Goal: Task Accomplishment & Management: Manage account settings

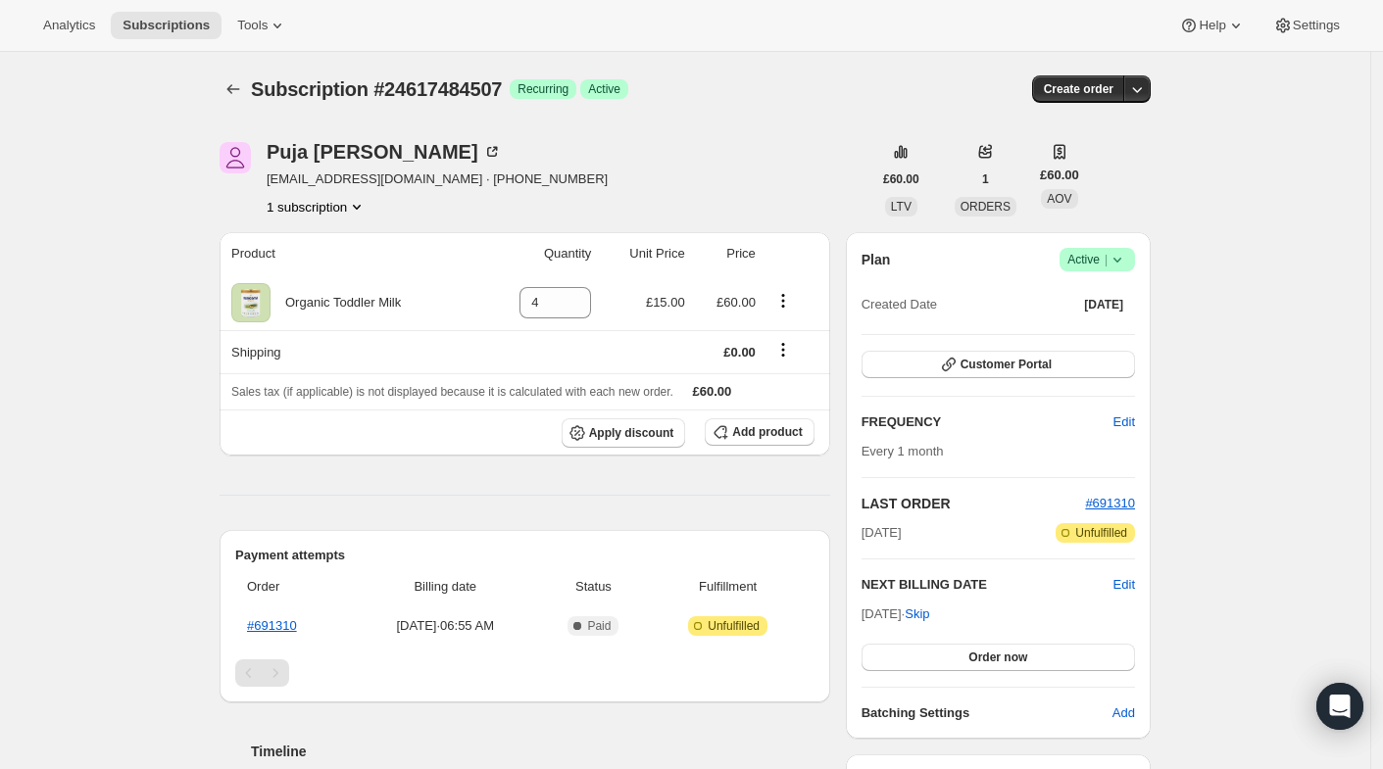
click at [1127, 256] on icon at bounding box center [1117, 260] width 20 height 20
click at [1077, 337] on span "Cancel subscription" at bounding box center [1096, 330] width 111 height 15
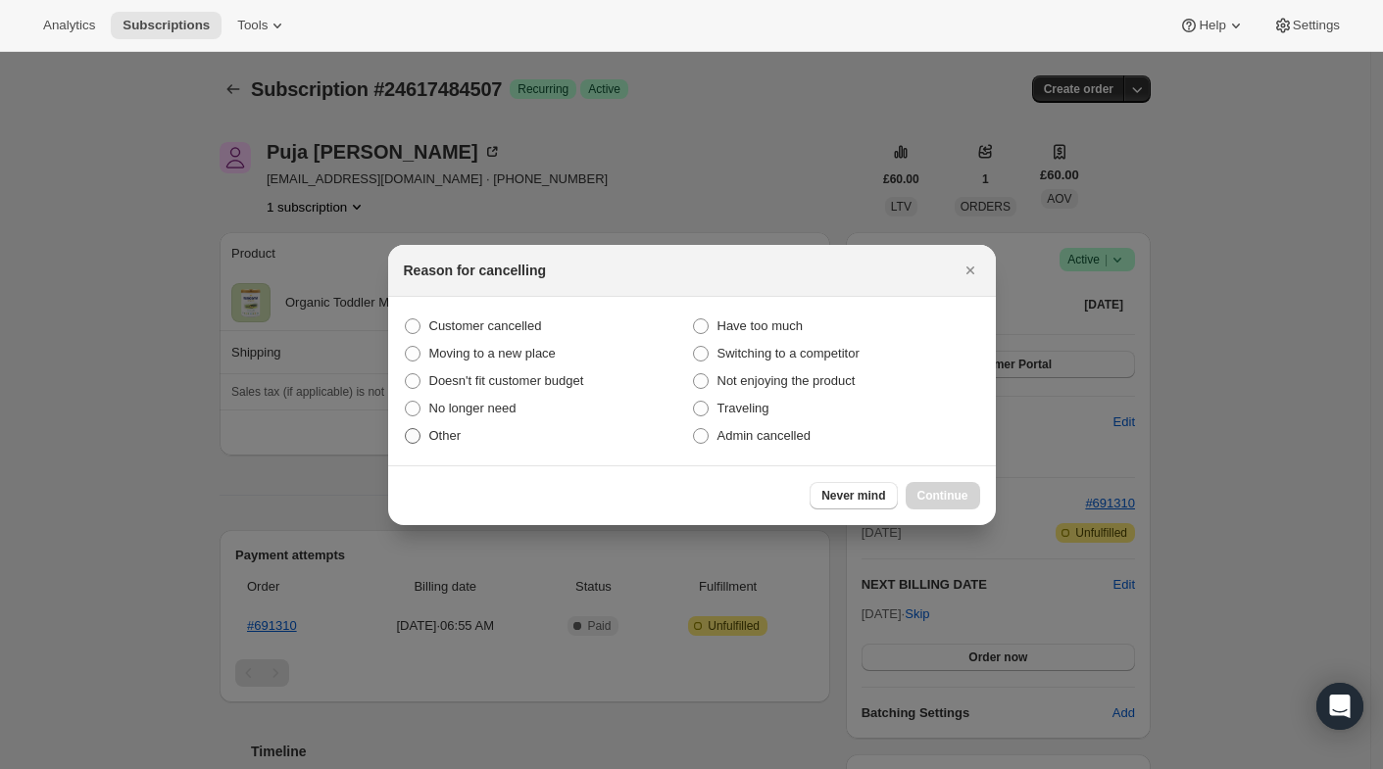
click at [415, 437] on span ":rbj:" at bounding box center [413, 436] width 16 height 16
click at [406, 429] on input "Other" at bounding box center [405, 428] width 1 height 1
radio input "true"
click at [416, 415] on span ":rbj:" at bounding box center [413, 409] width 16 height 16
click at [406, 402] on input "No longer need" at bounding box center [405, 401] width 1 height 1
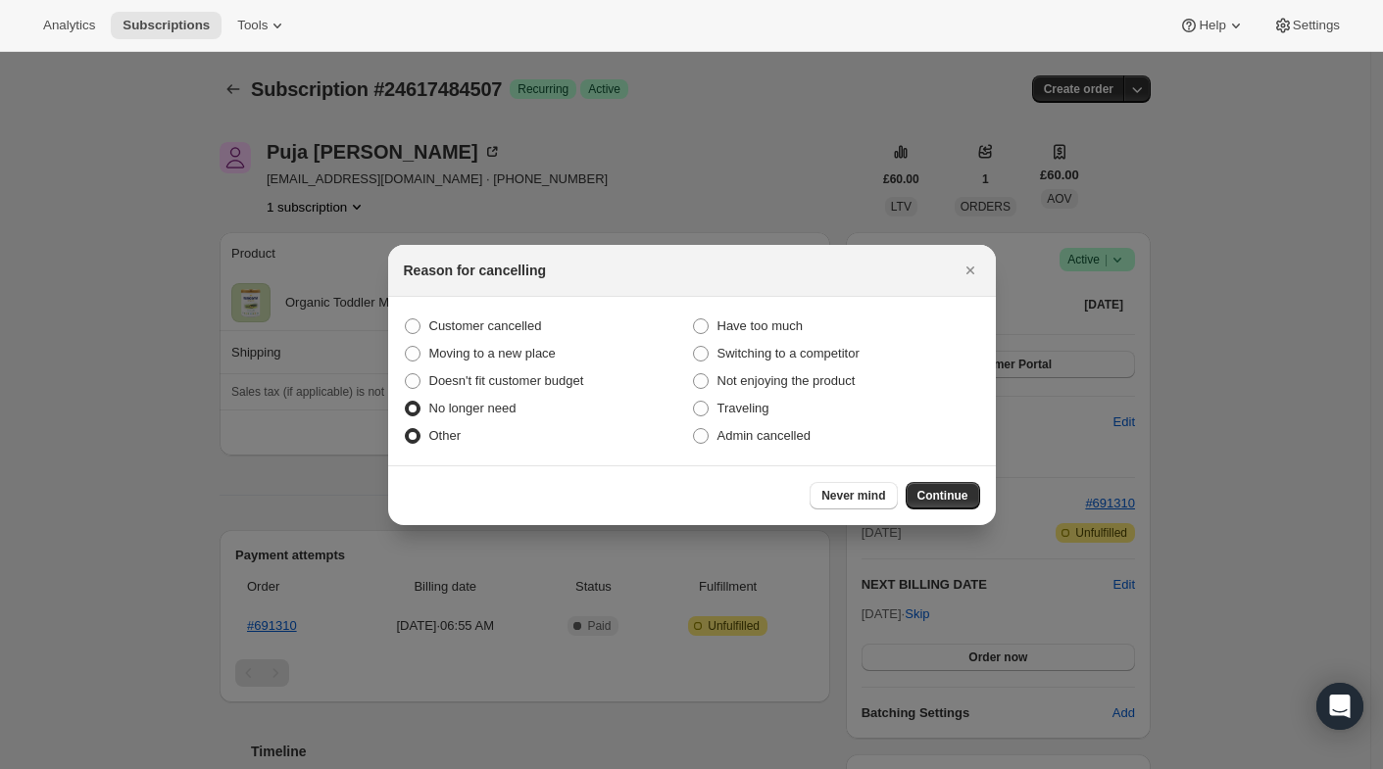
radio input "true"
click at [410, 435] on span ":rbj:" at bounding box center [413, 436] width 16 height 16
click at [406, 429] on input "Other" at bounding box center [405, 428] width 1 height 1
radio input "true"
radio input "false"
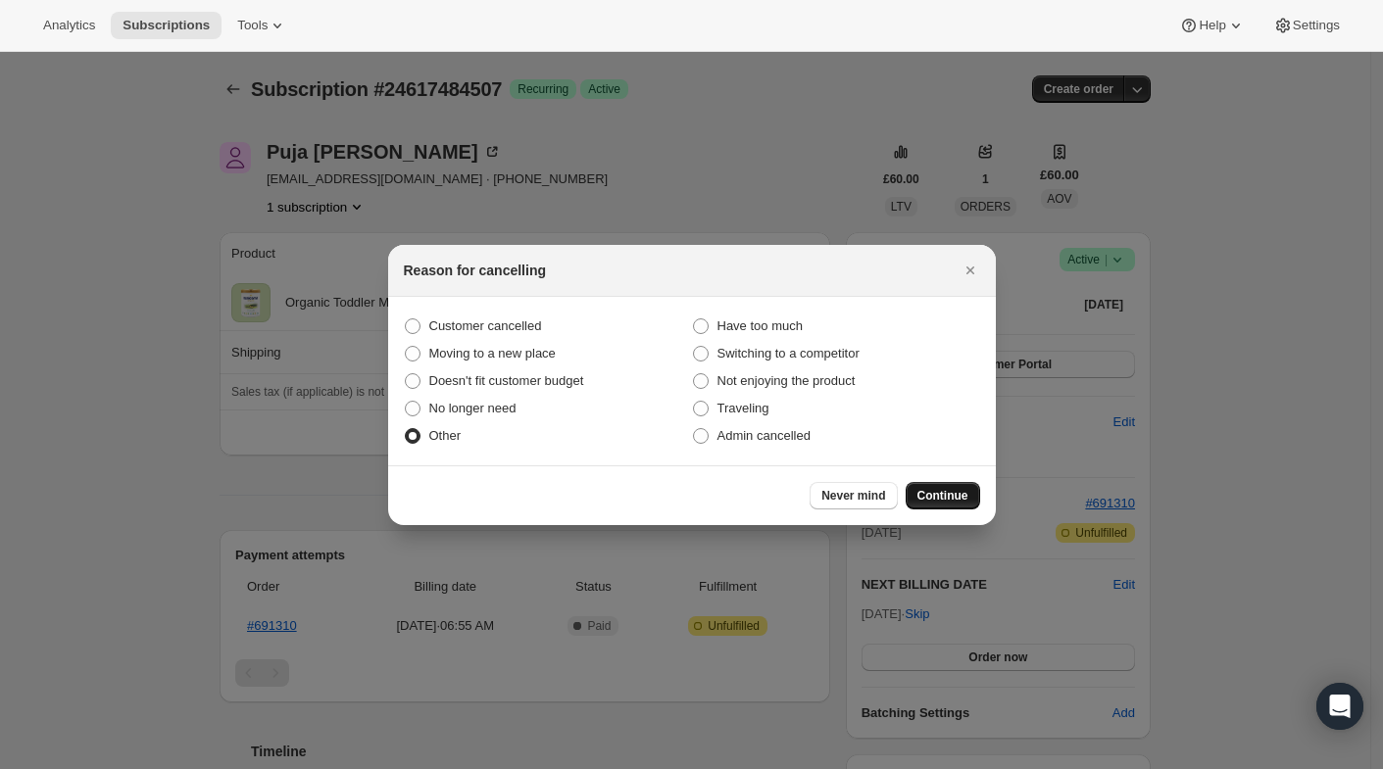
click at [917, 496] on span "Continue" at bounding box center [942, 496] width 51 height 16
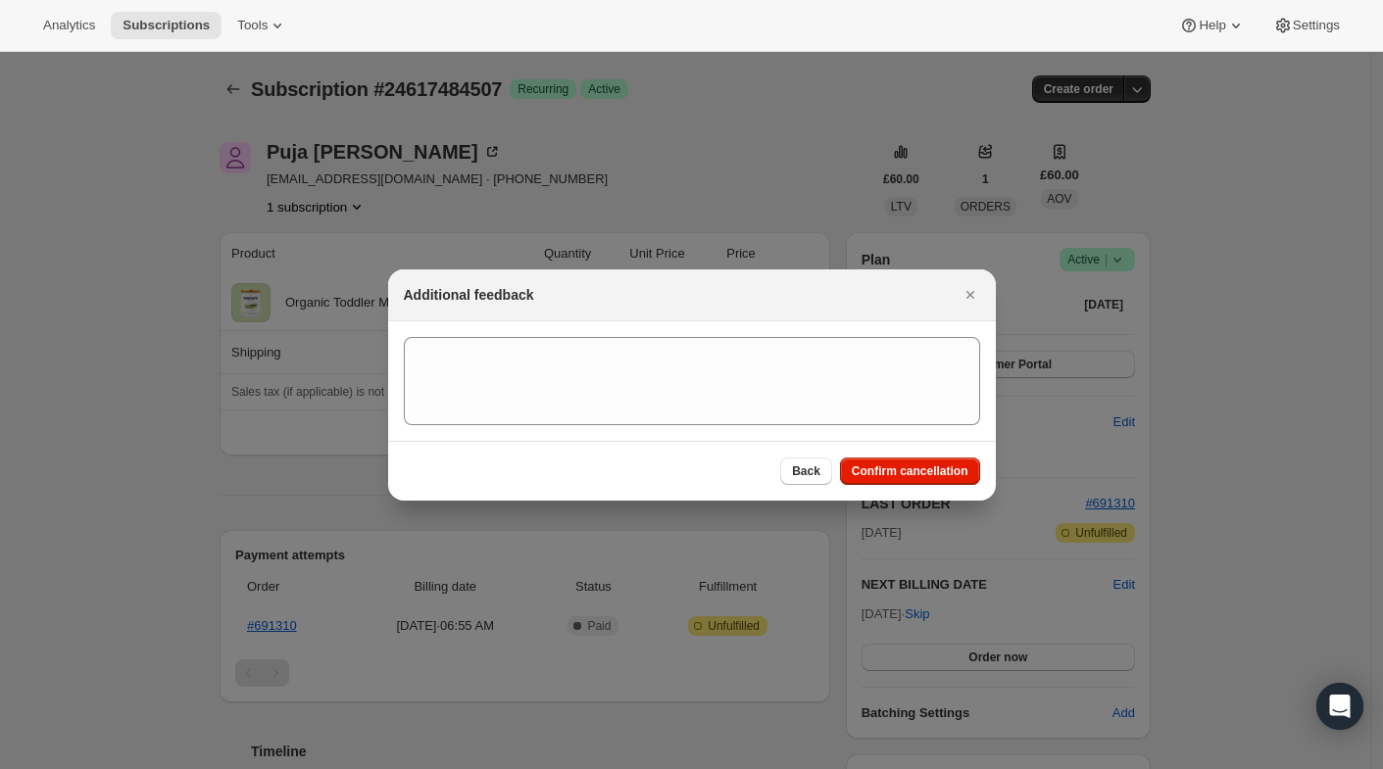
drag, startPoint x: 863, startPoint y: 480, endPoint x: 794, endPoint y: 467, distance: 70.7
click at [863, 479] on button "Confirm cancellation" at bounding box center [910, 471] width 140 height 27
